Goal: Check status: Check status

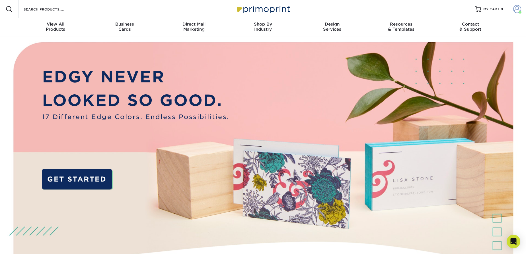
click at [518, 11] on span at bounding box center [517, 9] width 8 height 8
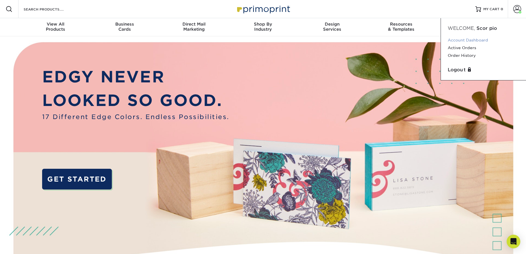
click at [466, 37] on link "Account Dashboard" at bounding box center [482, 40] width 71 height 8
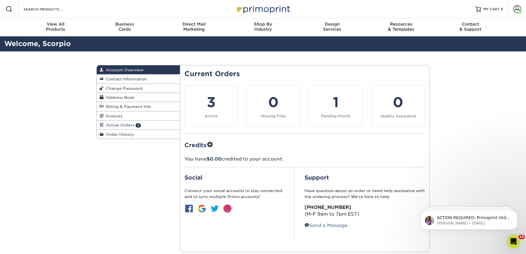
click at [131, 123] on span "Active Orders" at bounding box center [119, 125] width 31 height 5
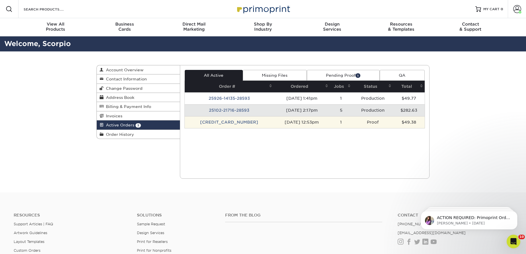
click at [226, 123] on td "[CREDIT_CARD_NUMBER]" at bounding box center [229, 122] width 89 height 12
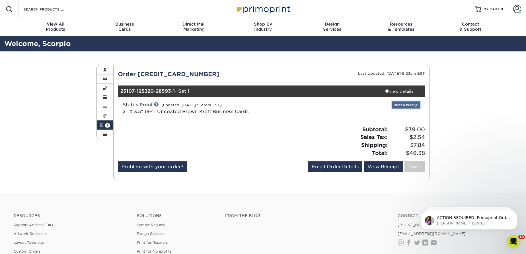
click at [413, 107] on link "Review Proof(s)" at bounding box center [406, 105] width 28 height 7
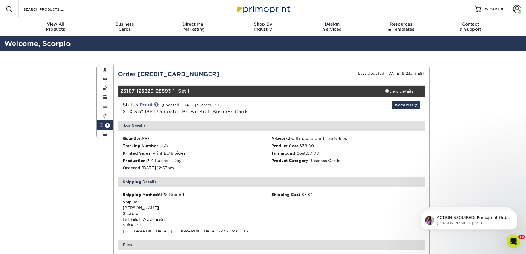
click at [104, 125] on link "Active Orders 3" at bounding box center [105, 125] width 16 height 9
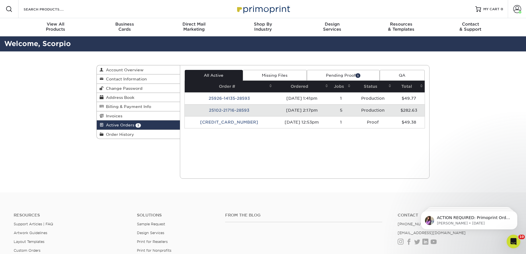
click at [228, 126] on td "[CREDIT_CARD_NUMBER]" at bounding box center [229, 122] width 89 height 12
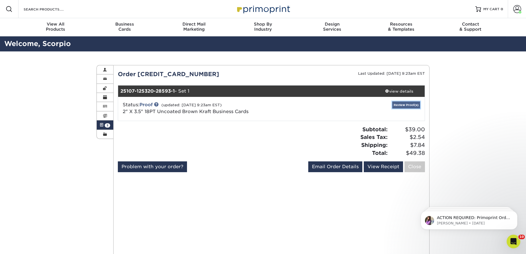
click at [414, 104] on link "Review Proof(s)" at bounding box center [406, 105] width 28 height 7
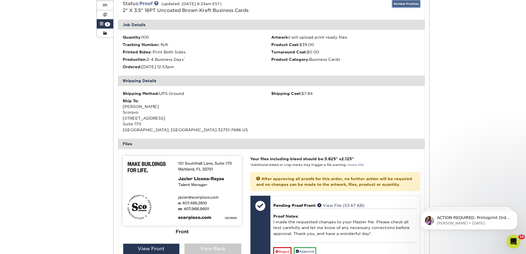
scroll to position [103, 0]
